Goal: Task Accomplishment & Management: Manage account settings

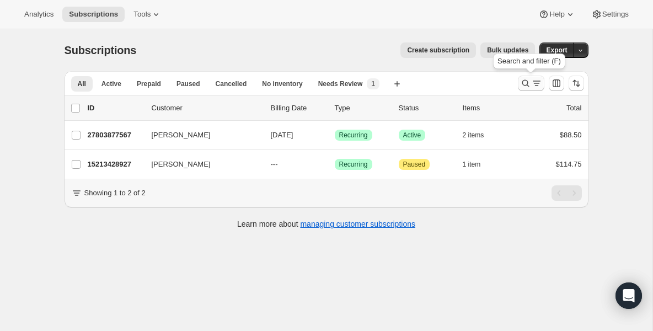
click at [521, 84] on icon "Search and filter results" at bounding box center [525, 83] width 11 height 11
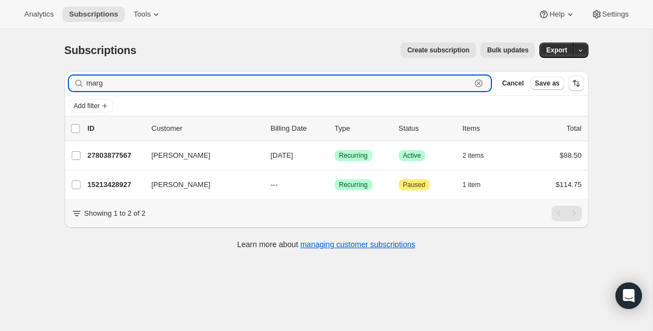
click at [480, 81] on icon "button" at bounding box center [478, 83] width 11 height 11
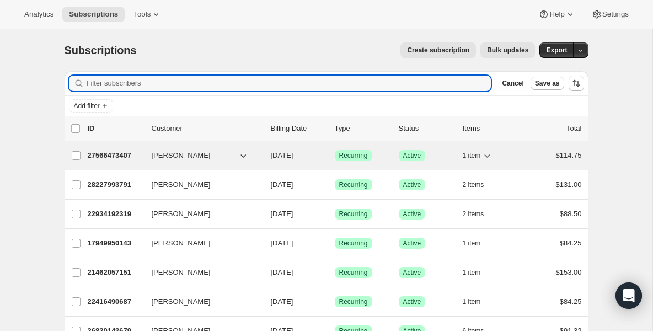
click at [137, 154] on p "27566473407" at bounding box center [115, 155] width 55 height 11
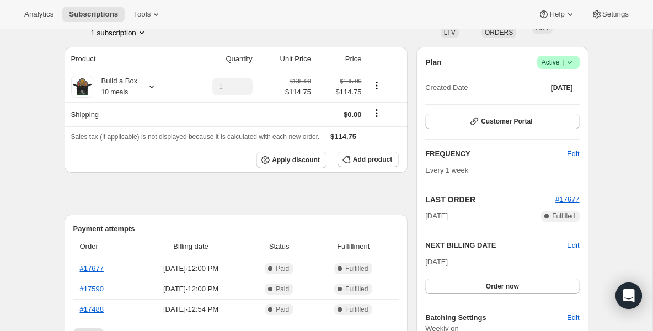
scroll to position [88, 0]
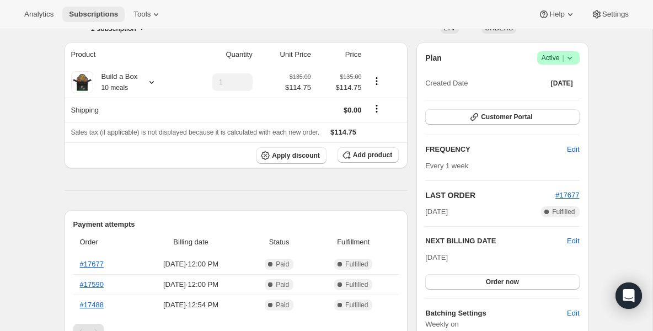
click at [115, 13] on span "Subscriptions" at bounding box center [93, 14] width 49 height 9
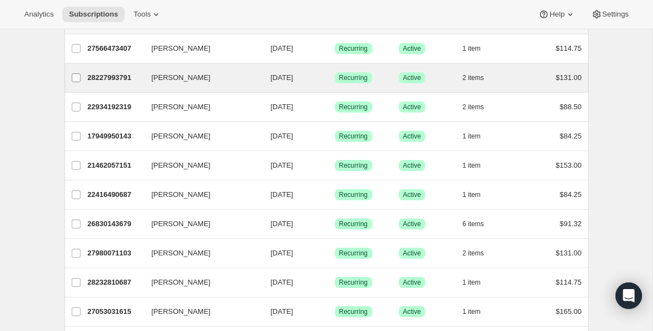
scroll to position [88, 0]
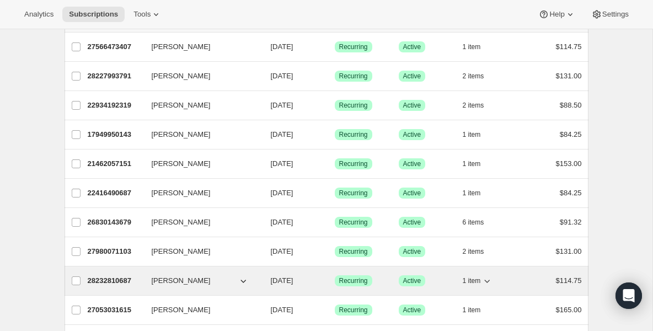
click at [98, 279] on p "28232810687" at bounding box center [115, 280] width 55 height 11
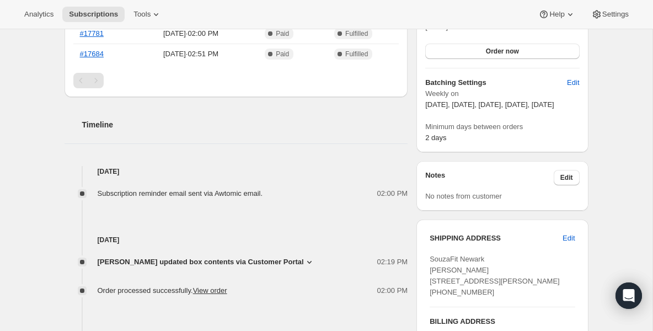
scroll to position [331, 0]
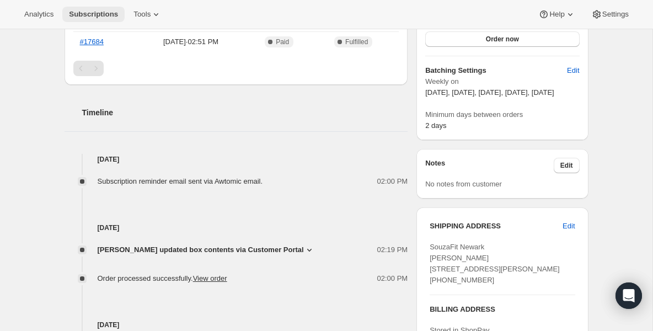
click at [89, 16] on span "Subscriptions" at bounding box center [93, 14] width 49 height 9
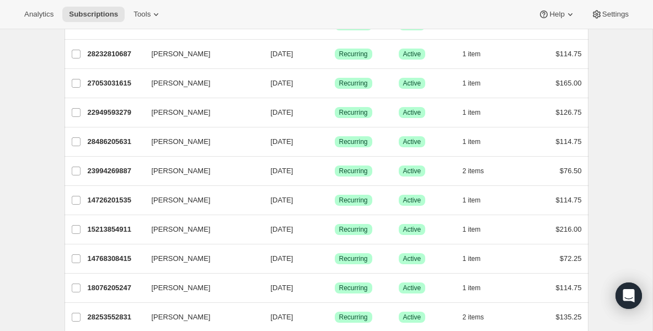
scroll to position [331, 0]
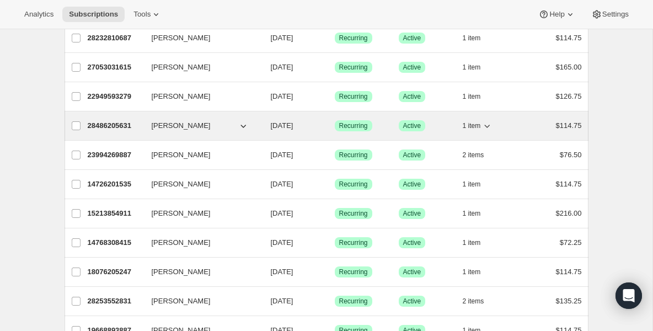
click at [125, 127] on p "28486205631" at bounding box center [115, 125] width 55 height 11
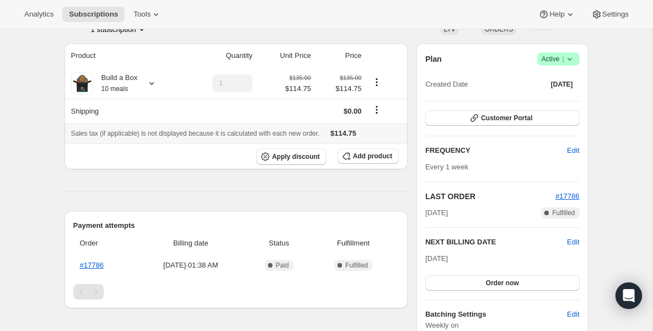
scroll to position [88, 0]
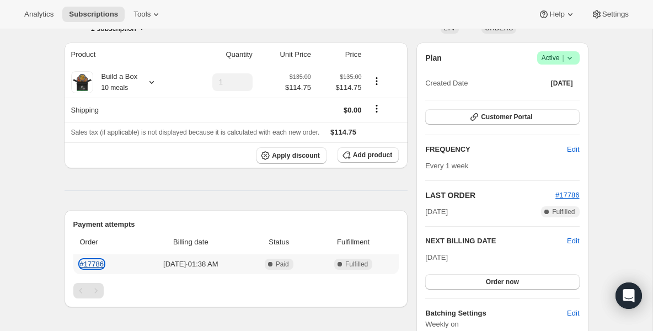
click at [91, 263] on link "#17786" at bounding box center [92, 264] width 24 height 8
click at [580, 240] on div "Plan Success Active | Created Date [DATE] Customer Portal FREQUENCY Edit Every …" at bounding box center [501, 212] width 171 height 340
click at [573, 240] on span "Edit" at bounding box center [573, 240] width 12 height 11
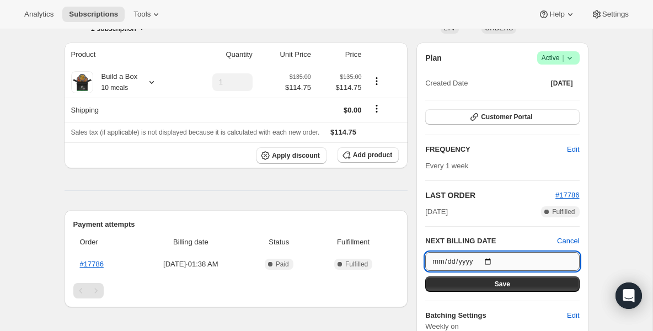
click at [491, 260] on input "[DATE]" at bounding box center [502, 261] width 154 height 19
type input "[DATE]"
click at [475, 285] on button "Save" at bounding box center [502, 283] width 154 height 15
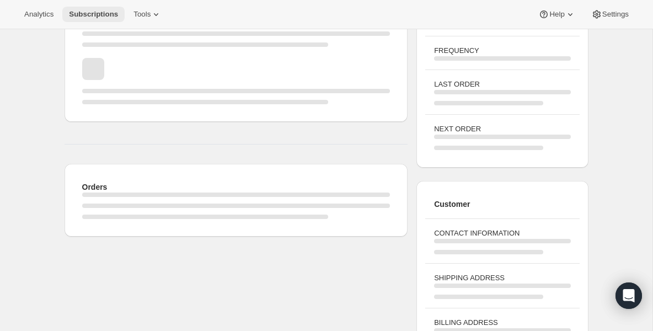
click at [98, 10] on span "Subscriptions" at bounding box center [93, 14] width 49 height 9
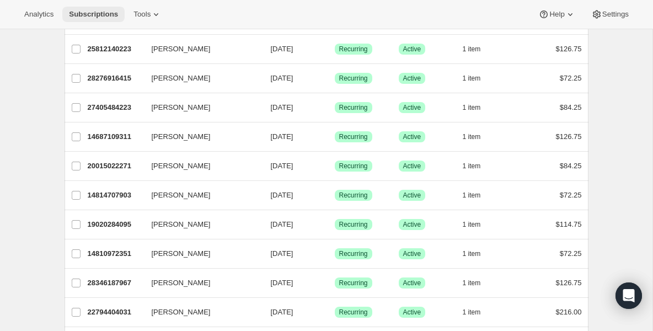
scroll to position [1081, 0]
